Goal: Information Seeking & Learning: Understand process/instructions

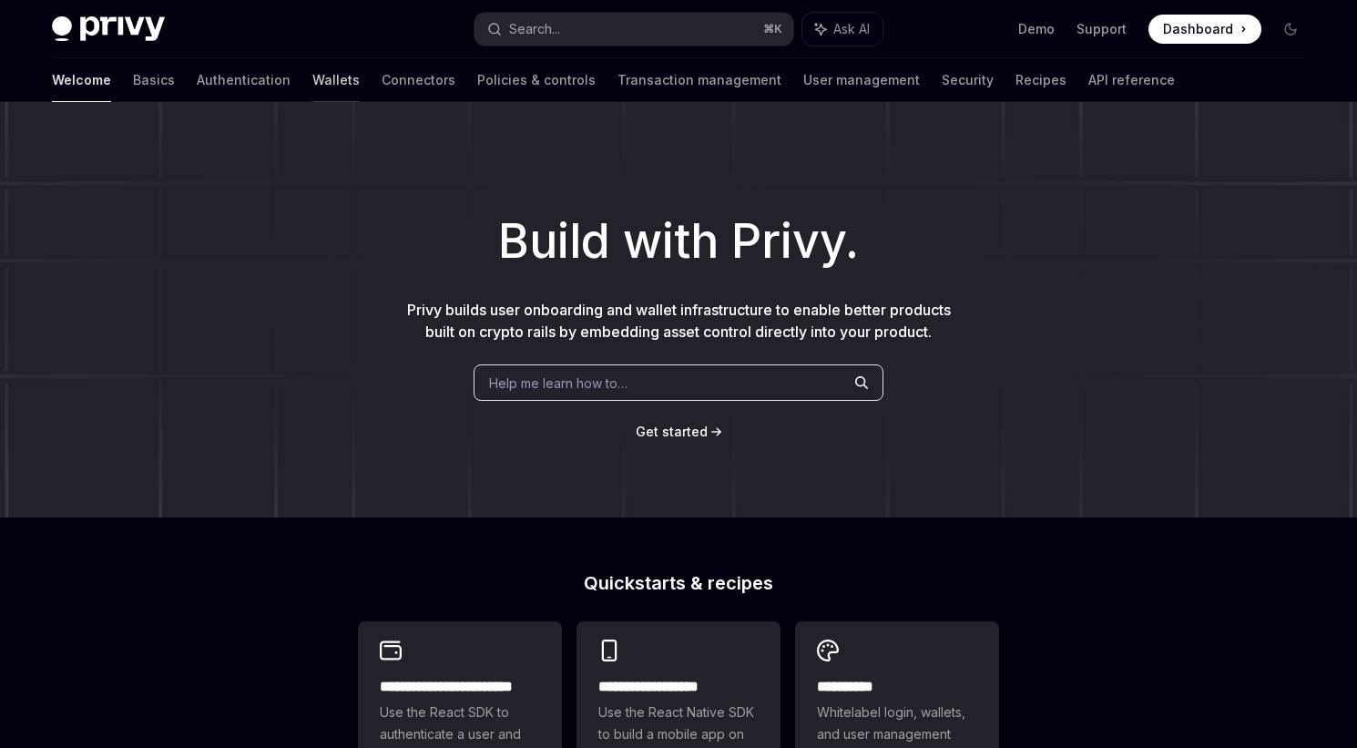
click at [312, 86] on link "Wallets" at bounding box center [335, 80] width 47 height 44
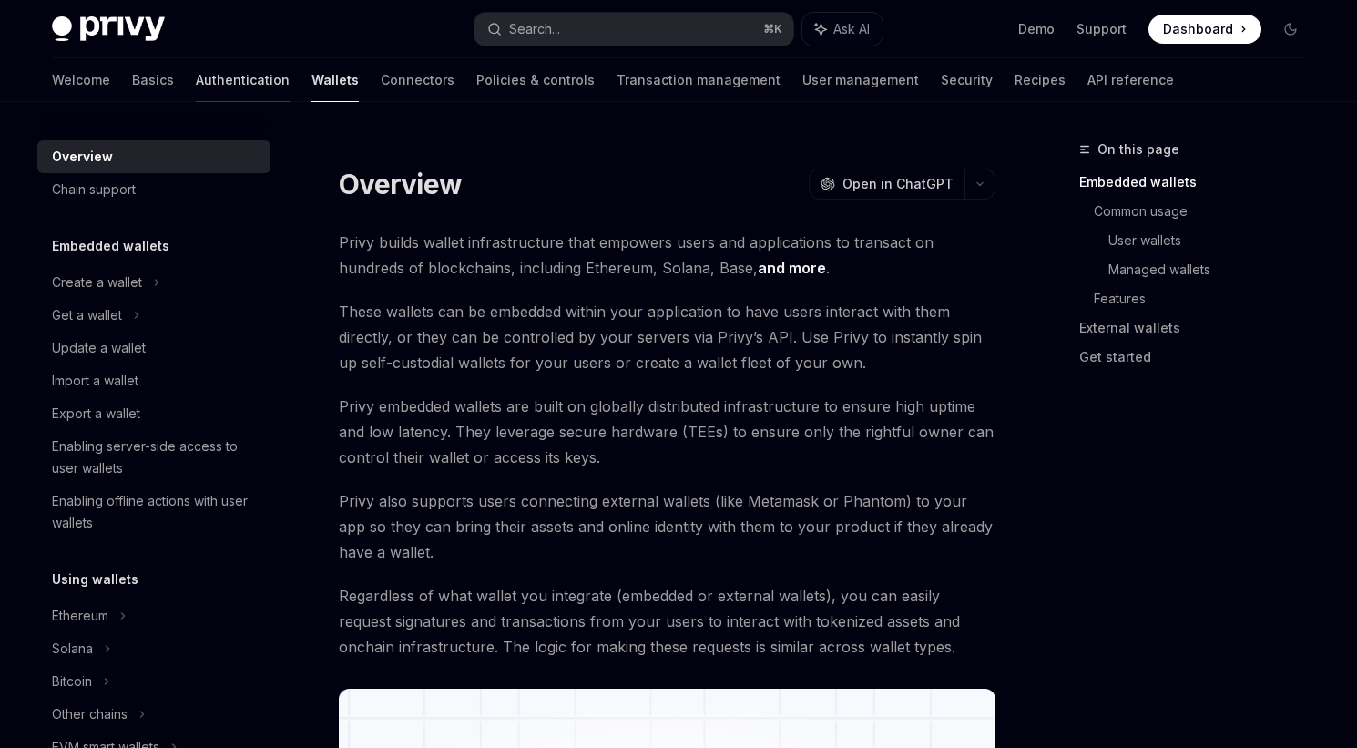
click at [196, 74] on link "Authentication" at bounding box center [243, 80] width 94 height 44
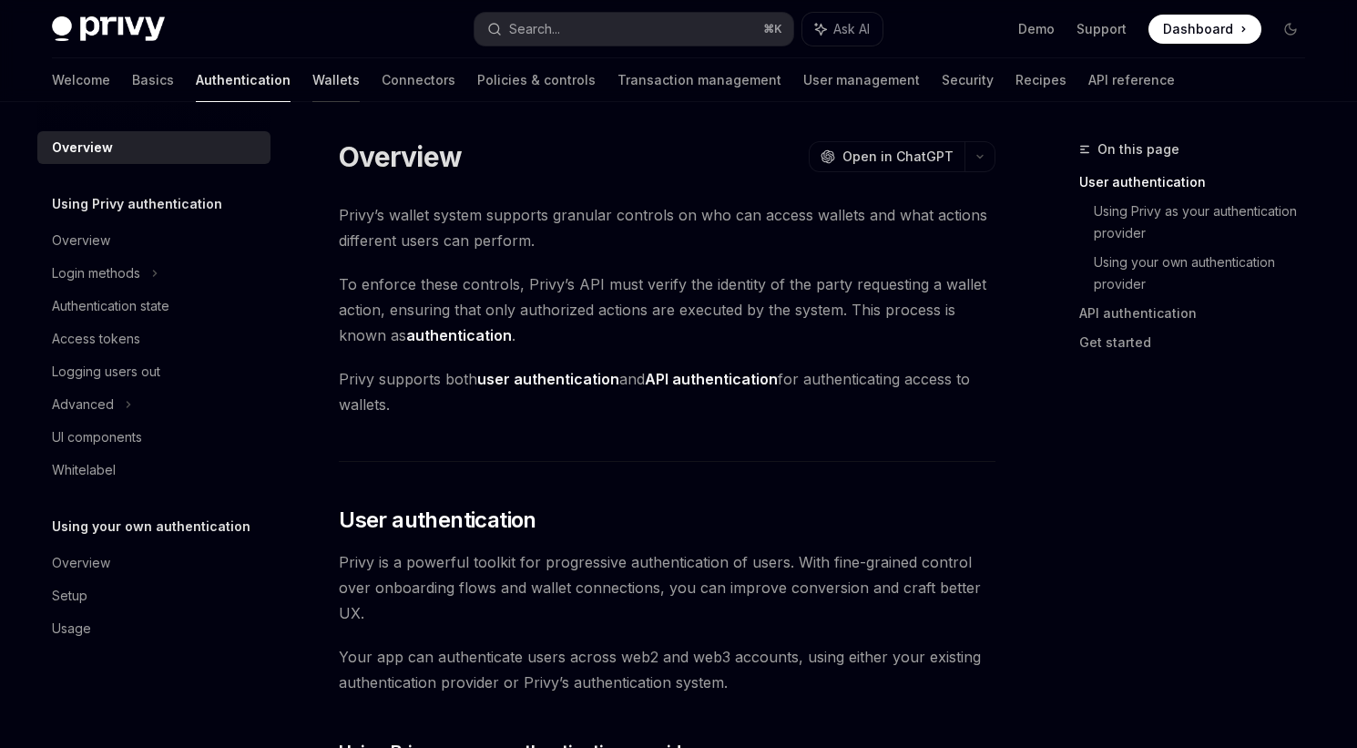
click at [312, 84] on link "Wallets" at bounding box center [335, 80] width 47 height 44
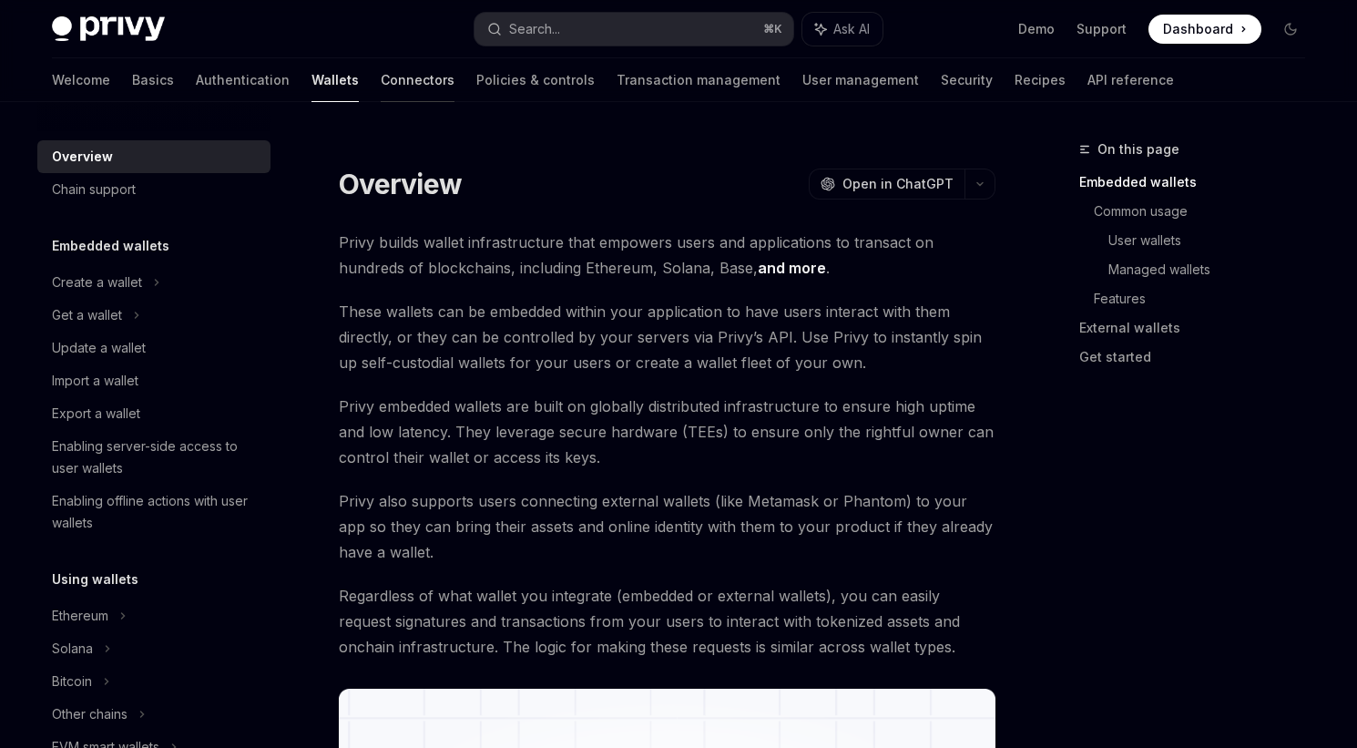
click at [381, 89] on link "Connectors" at bounding box center [418, 80] width 74 height 44
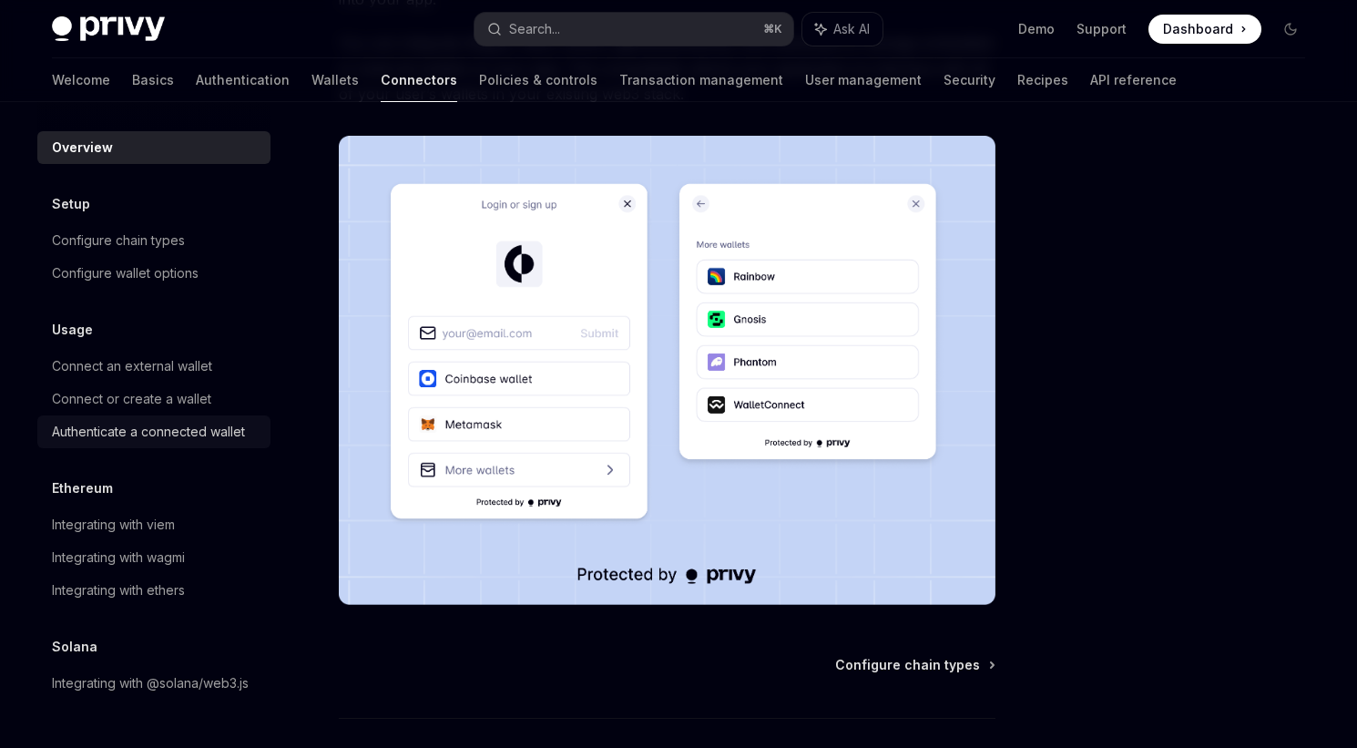
scroll to position [293, 0]
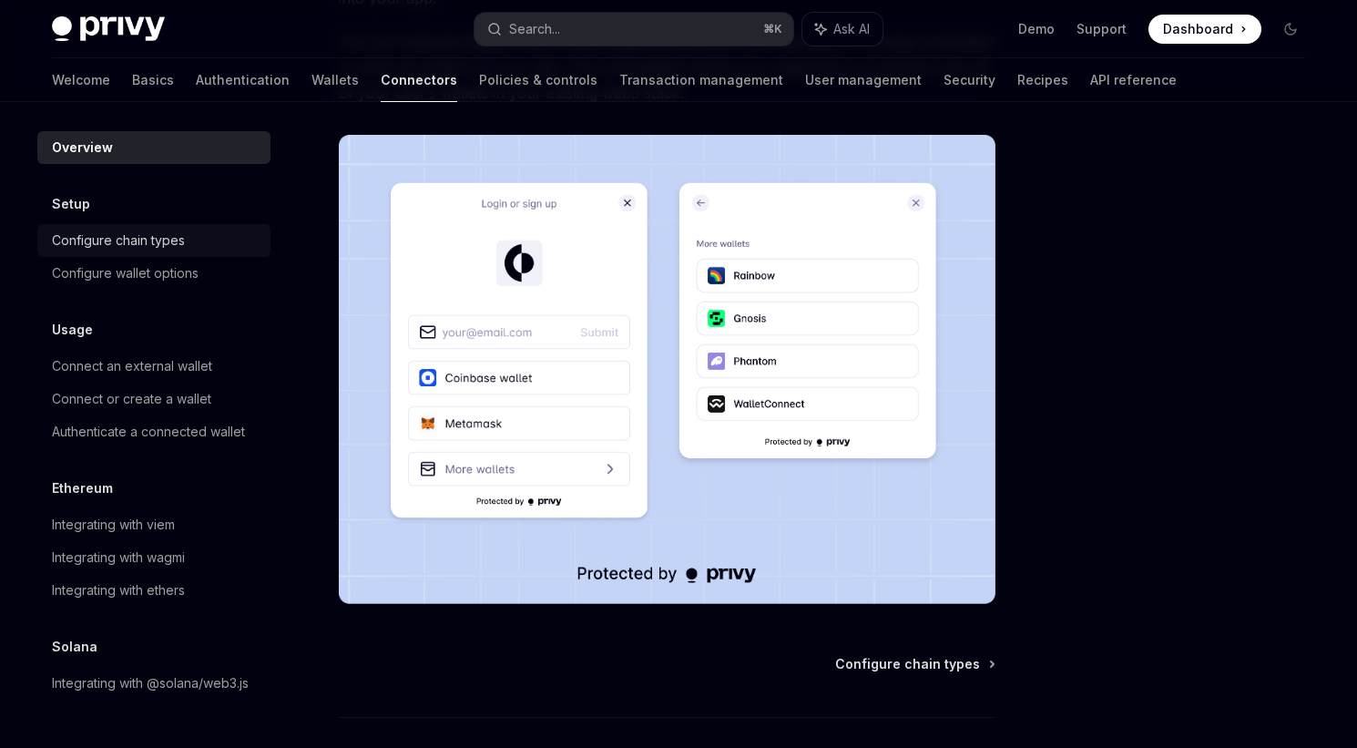
click at [127, 234] on div "Configure chain types" at bounding box center [118, 241] width 133 height 22
type textarea "*"
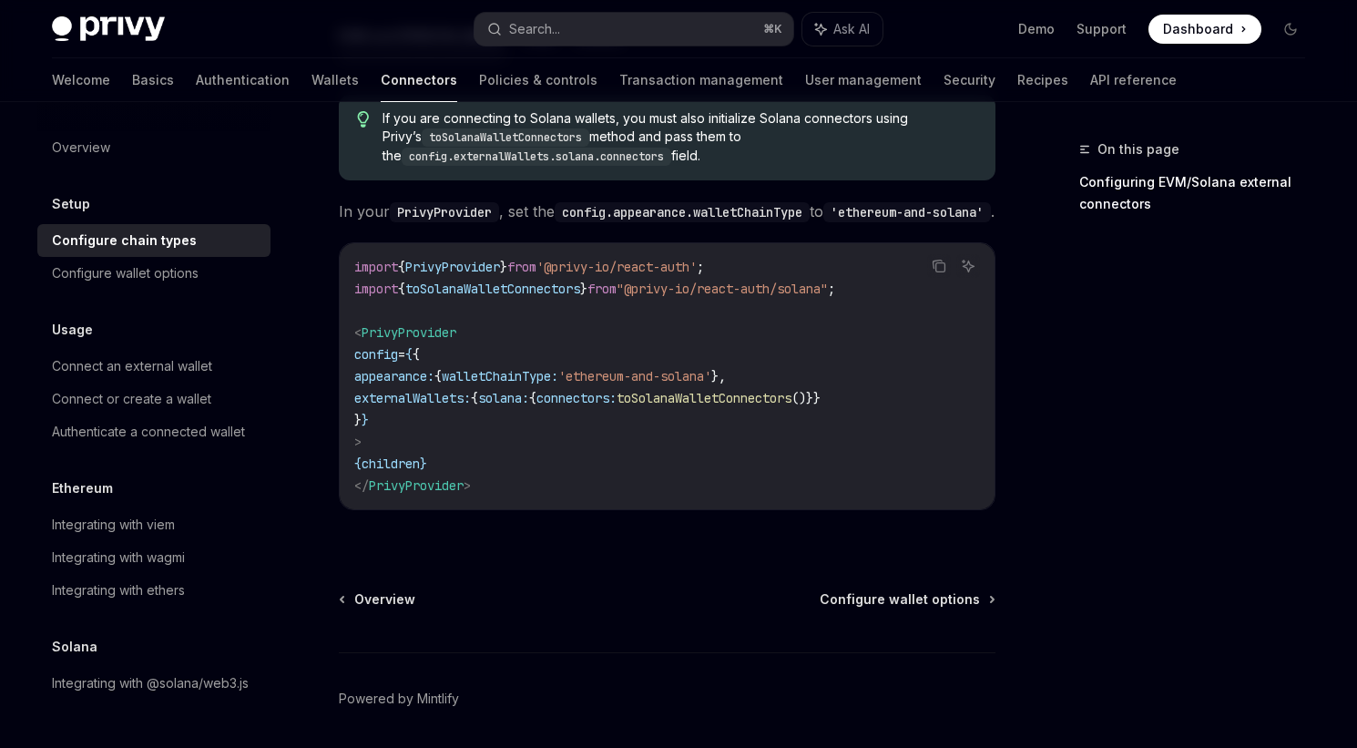
scroll to position [440, 0]
